Goal: Use online tool/utility: Utilize a website feature to perform a specific function

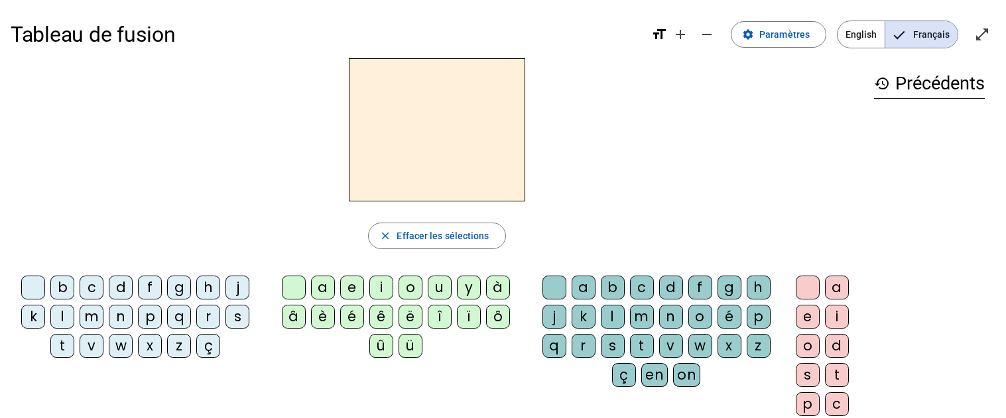
click at [66, 343] on div "t" at bounding box center [62, 346] width 24 height 24
click at [351, 286] on div "e" at bounding box center [352, 288] width 24 height 24
click at [122, 283] on div "d" at bounding box center [121, 288] width 24 height 24
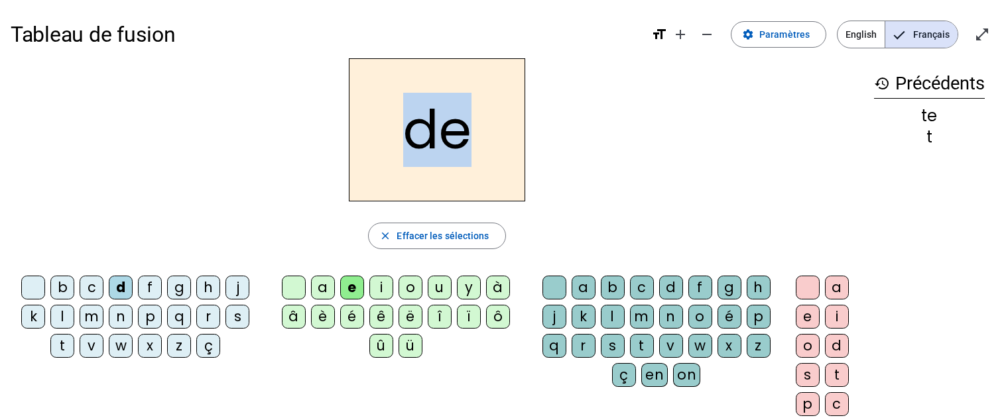
drag, startPoint x: 394, startPoint y: 145, endPoint x: 477, endPoint y: 150, distance: 83.7
click at [477, 150] on h2 "de" at bounding box center [437, 129] width 176 height 143
click at [90, 321] on div "m" at bounding box center [92, 317] width 24 height 24
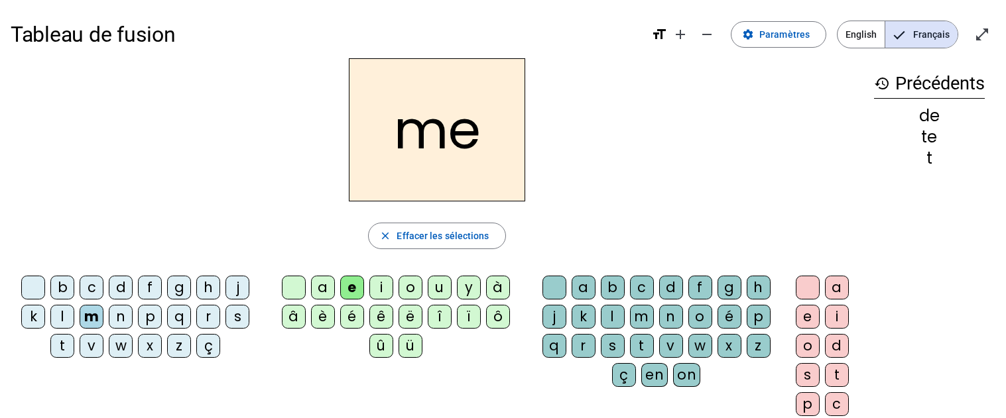
click at [111, 288] on div "d" at bounding box center [121, 288] width 24 height 24
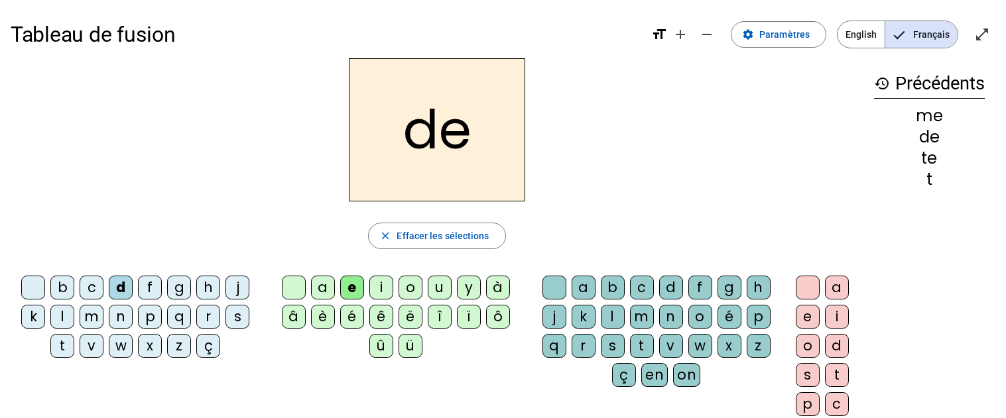
click at [92, 316] on div "m" at bounding box center [92, 317] width 24 height 24
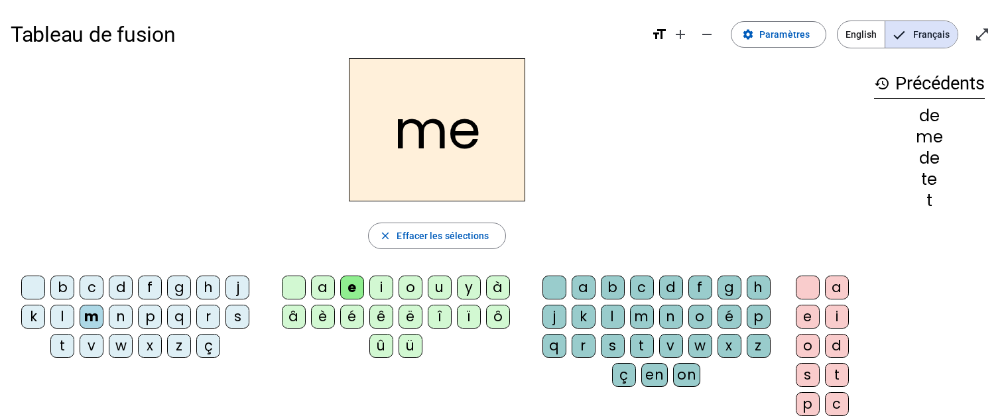
click at [325, 289] on div "a" at bounding box center [323, 288] width 24 height 24
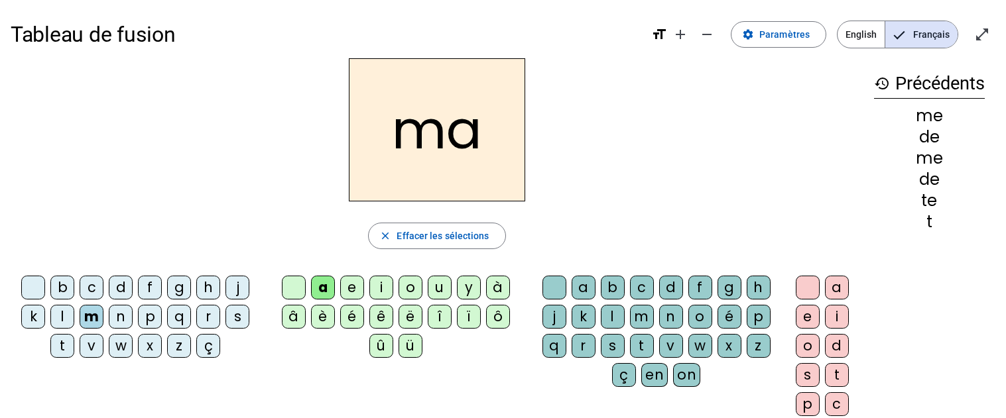
click at [612, 321] on div "l" at bounding box center [613, 317] width 24 height 24
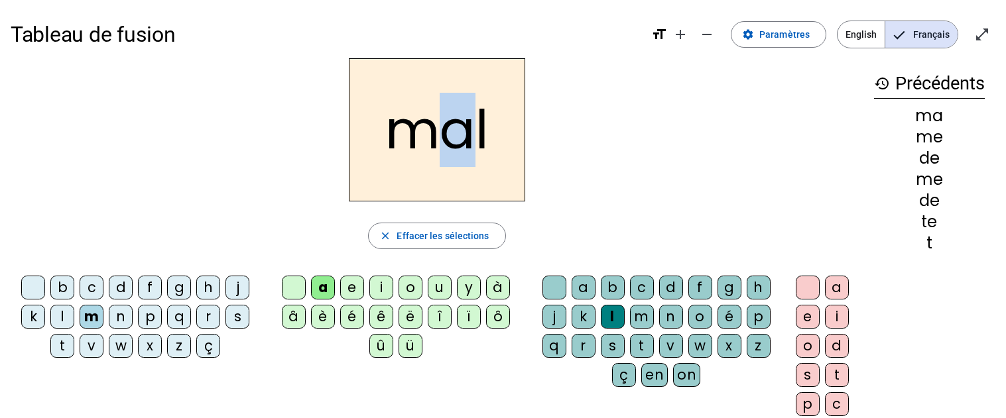
drag, startPoint x: 450, startPoint y: 130, endPoint x: 471, endPoint y: 134, distance: 21.6
click at [471, 134] on h2 "mal" at bounding box center [437, 129] width 176 height 143
click at [379, 288] on div "i" at bounding box center [381, 288] width 24 height 24
